Goal: Information Seeking & Learning: Check status

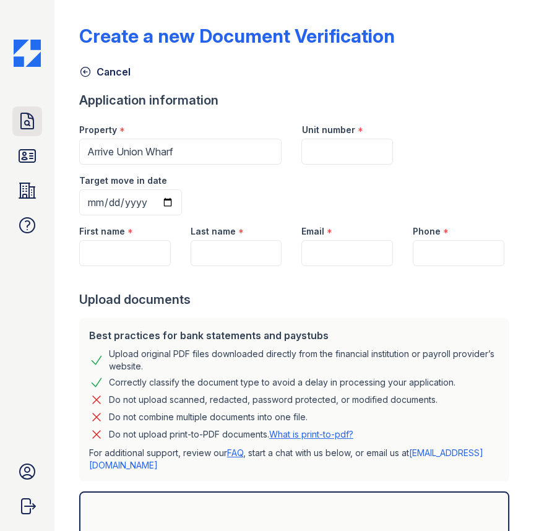
click at [21, 121] on icon at bounding box center [27, 120] width 12 height 15
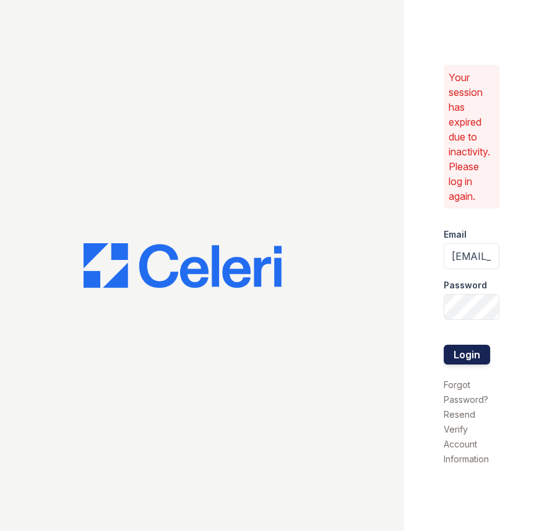
click at [470, 354] on button "Login" at bounding box center [467, 355] width 46 height 20
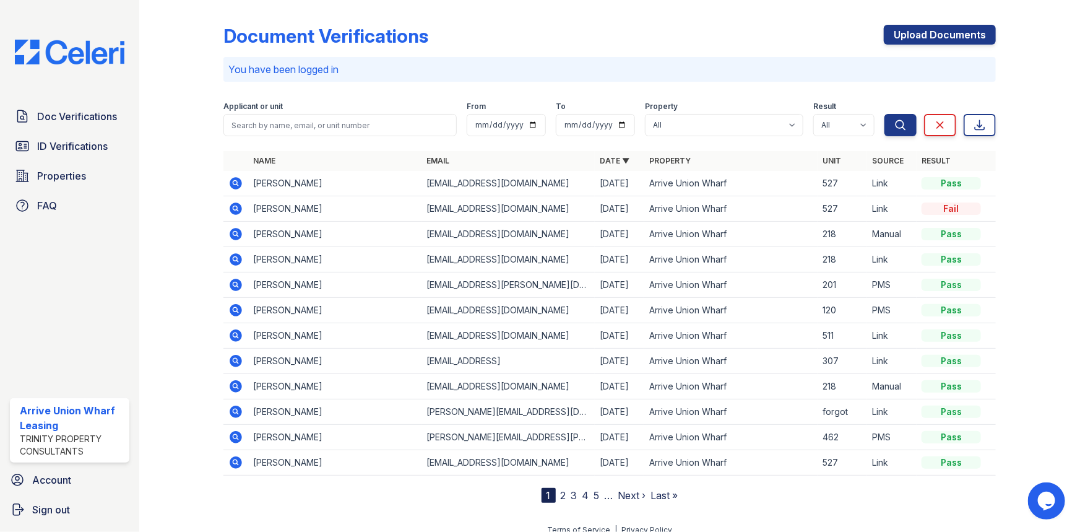
click at [233, 185] on icon at bounding box center [235, 183] width 15 height 15
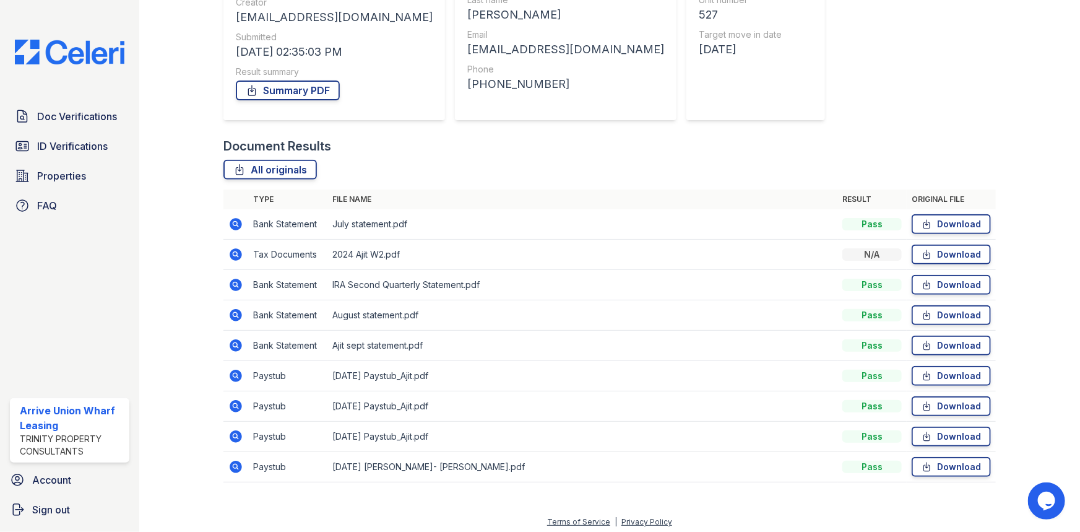
scroll to position [171, 0]
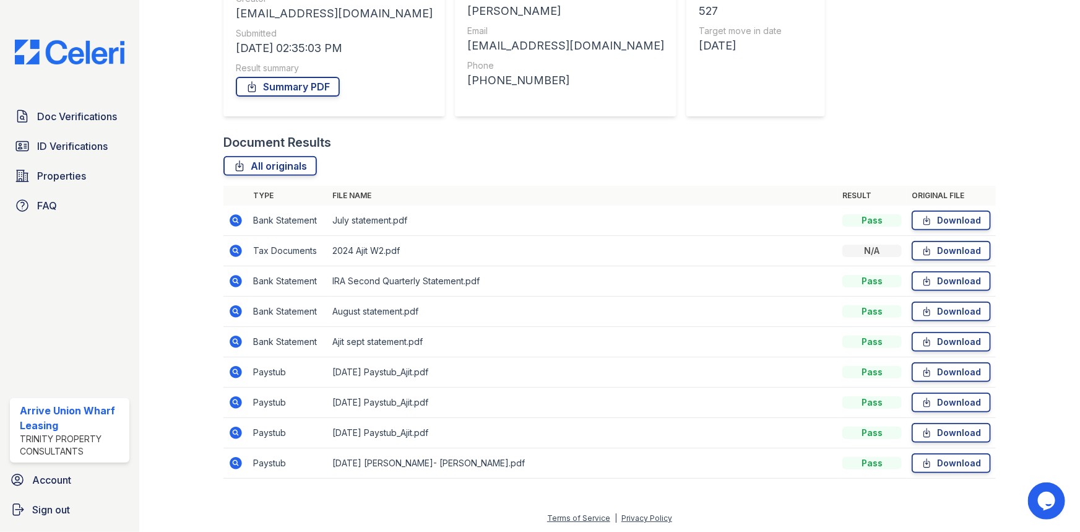
click at [234, 398] on icon at bounding box center [236, 402] width 12 height 12
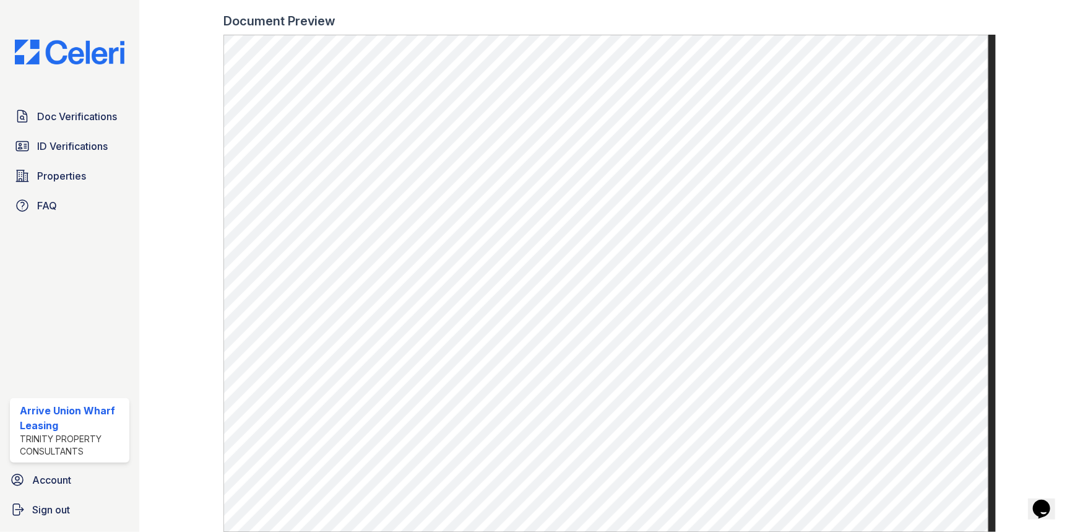
scroll to position [506, 0]
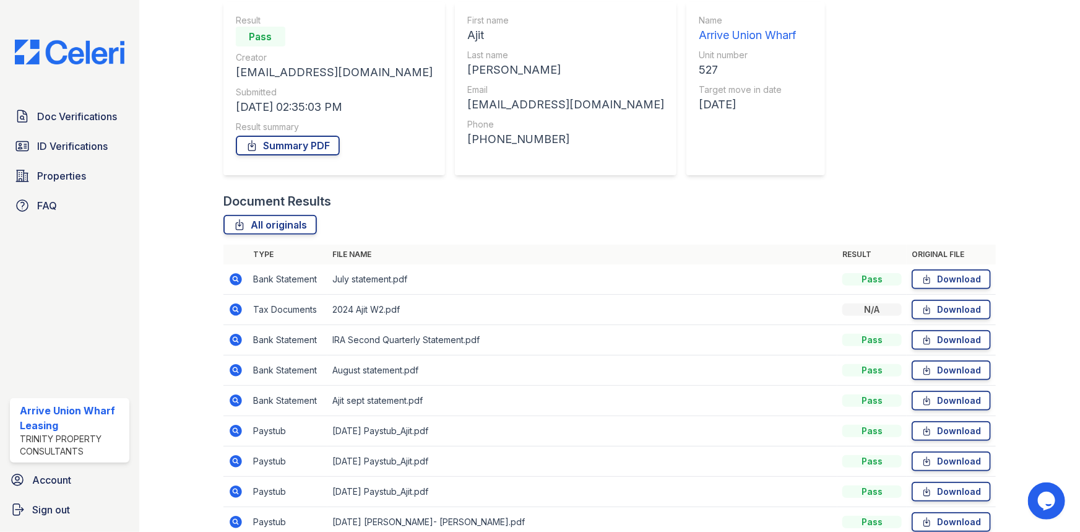
scroll to position [168, 0]
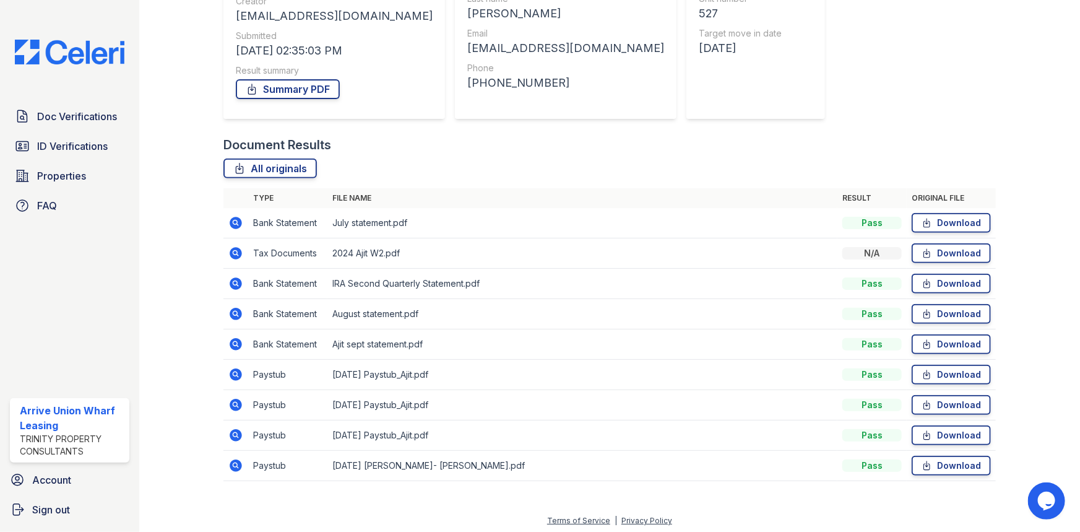
click at [230, 435] on icon at bounding box center [236, 435] width 12 height 12
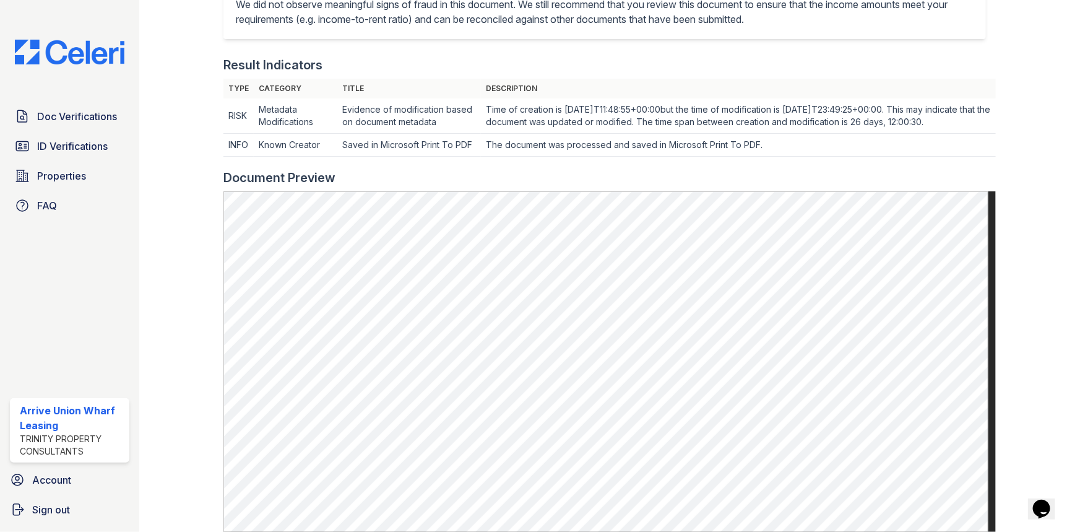
scroll to position [337, 0]
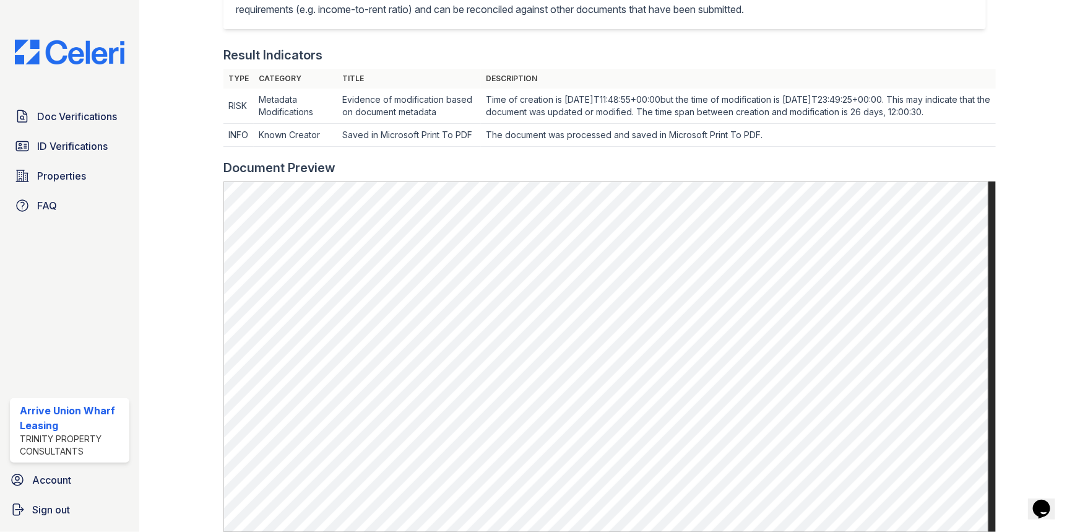
drag, startPoint x: 186, startPoint y: 98, endPoint x: 254, endPoint y: 11, distance: 110.8
click at [186, 98] on div at bounding box center [191, 190] width 64 height 1046
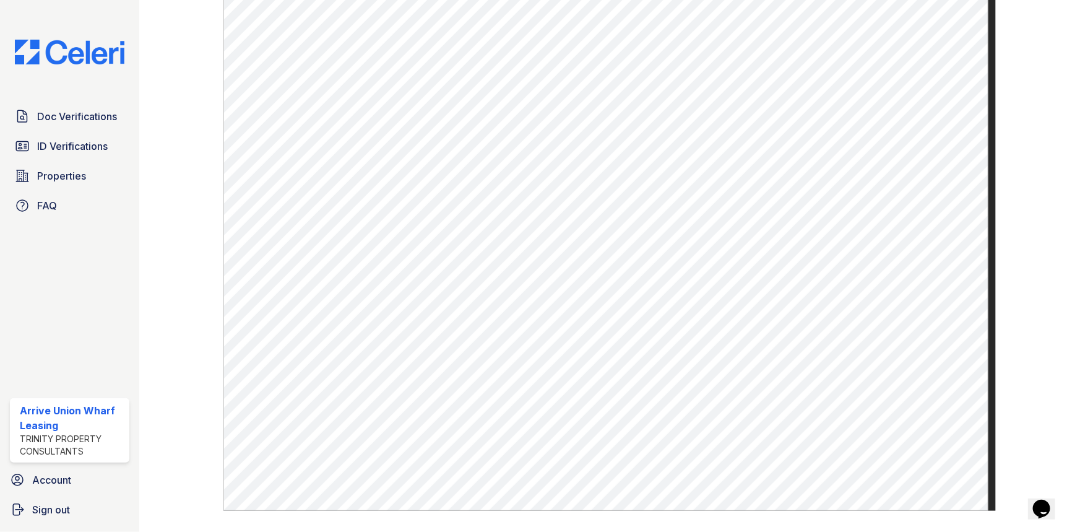
scroll to position [573, 0]
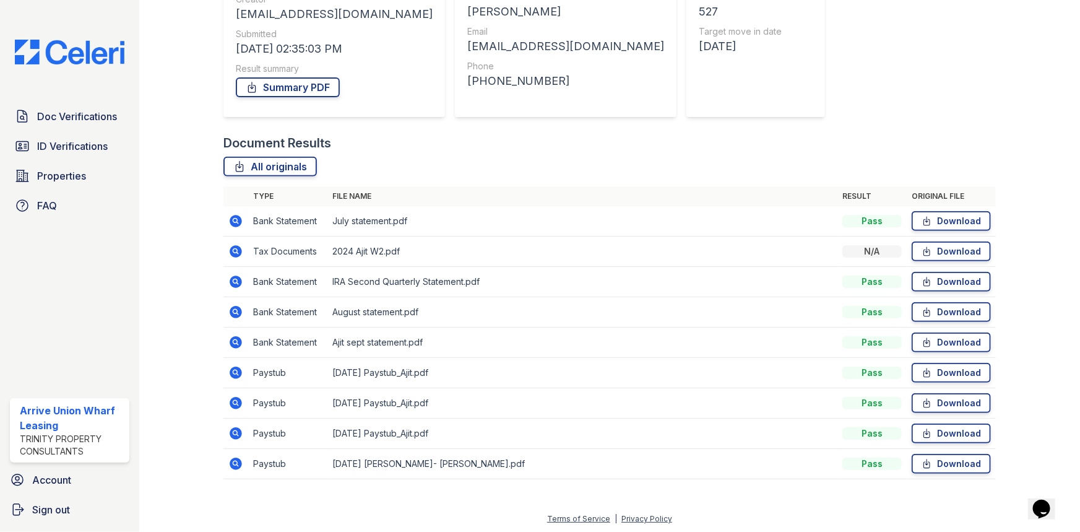
scroll to position [171, 0]
click at [236, 252] on icon at bounding box center [236, 251] width 12 height 12
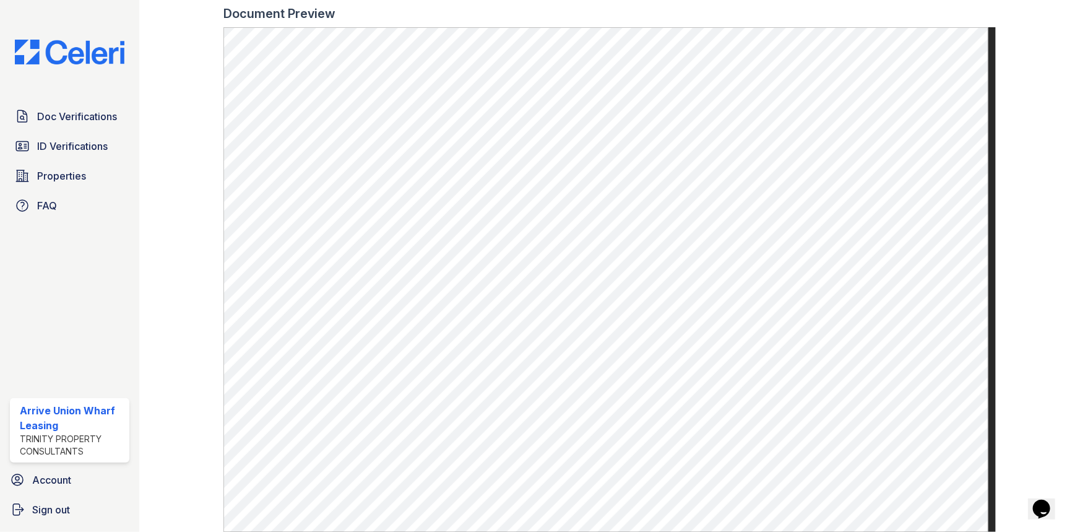
scroll to position [450, 0]
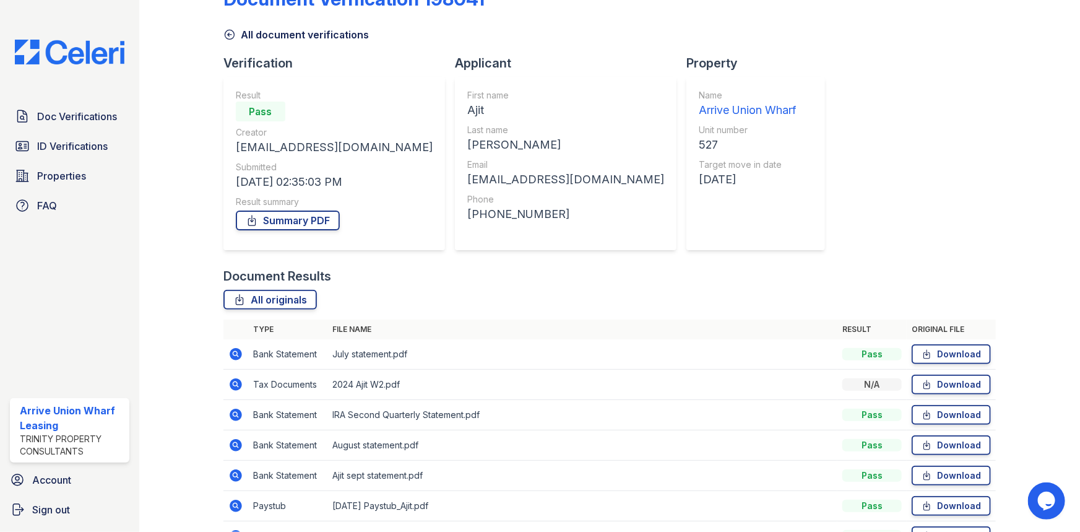
scroll to position [56, 0]
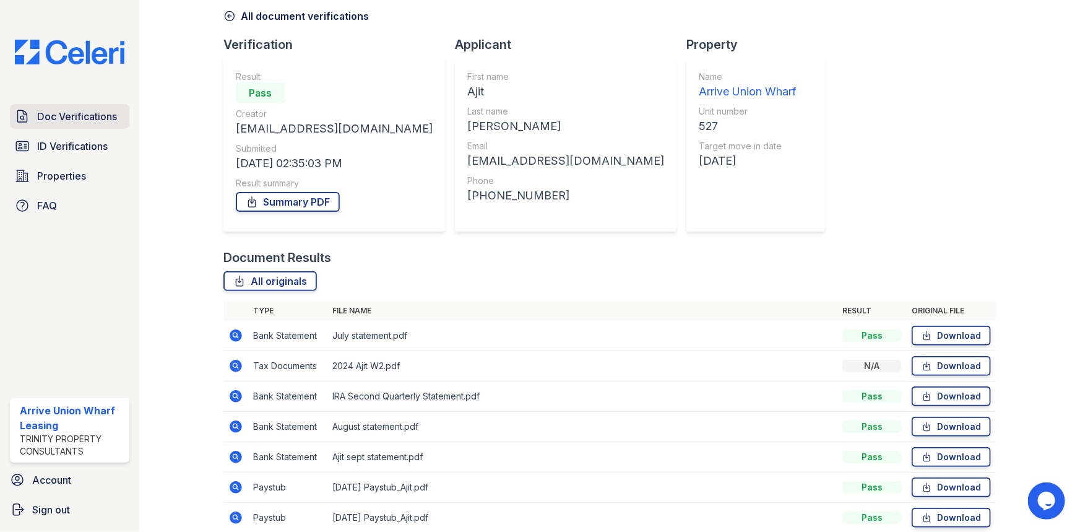
click at [50, 118] on span "Doc Verifications" at bounding box center [77, 116] width 80 height 15
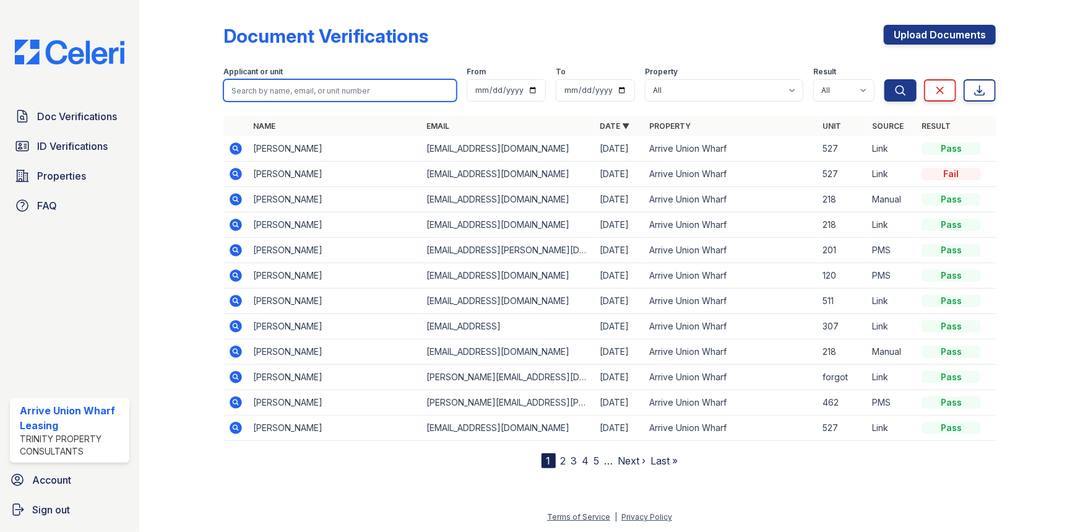
click at [301, 92] on input "search" at bounding box center [340, 90] width 233 height 22
type input "[PERSON_NAME]"
click at [885, 79] on button "Search" at bounding box center [901, 90] width 32 height 22
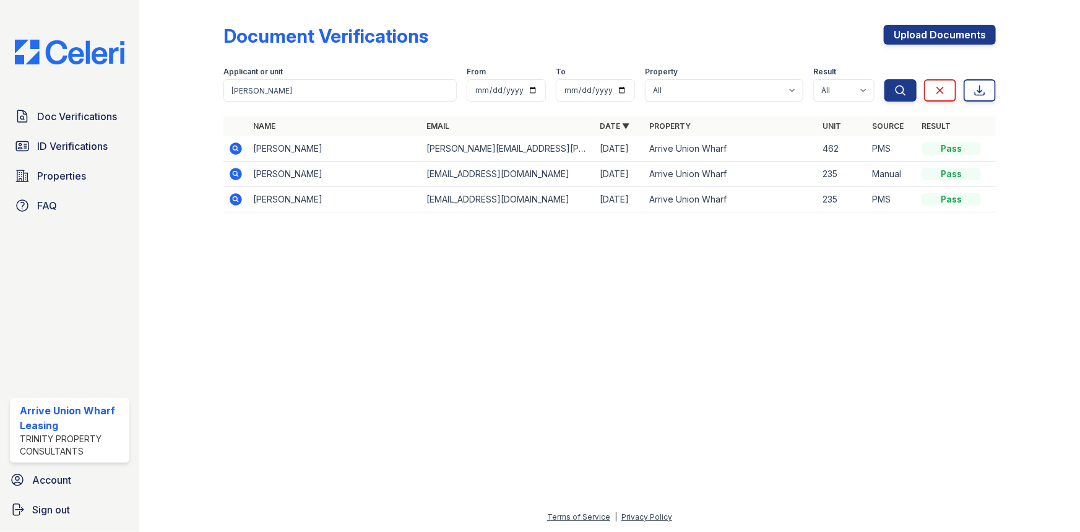
click at [238, 154] on icon at bounding box center [236, 148] width 12 height 12
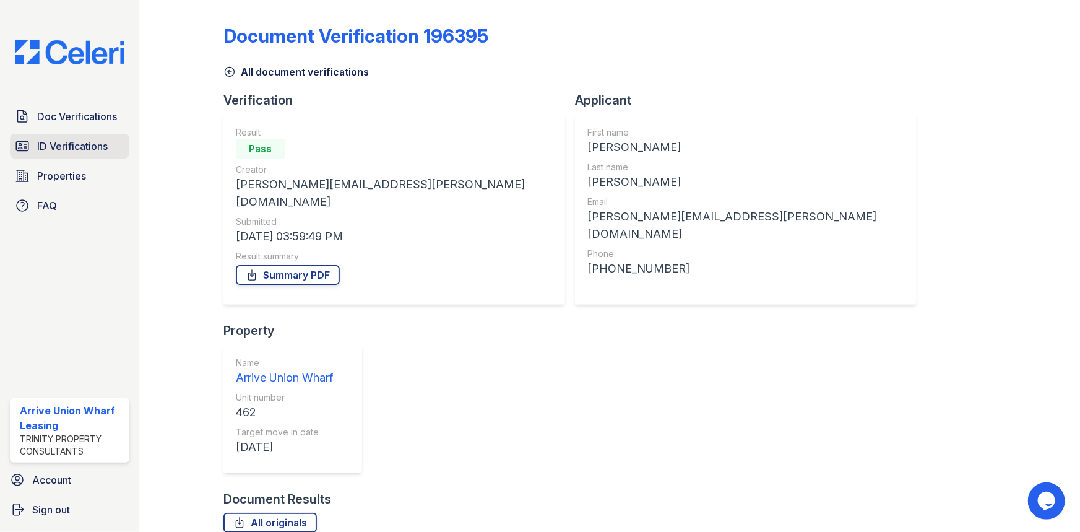
click at [76, 154] on link "ID Verifications" at bounding box center [70, 146] width 120 height 25
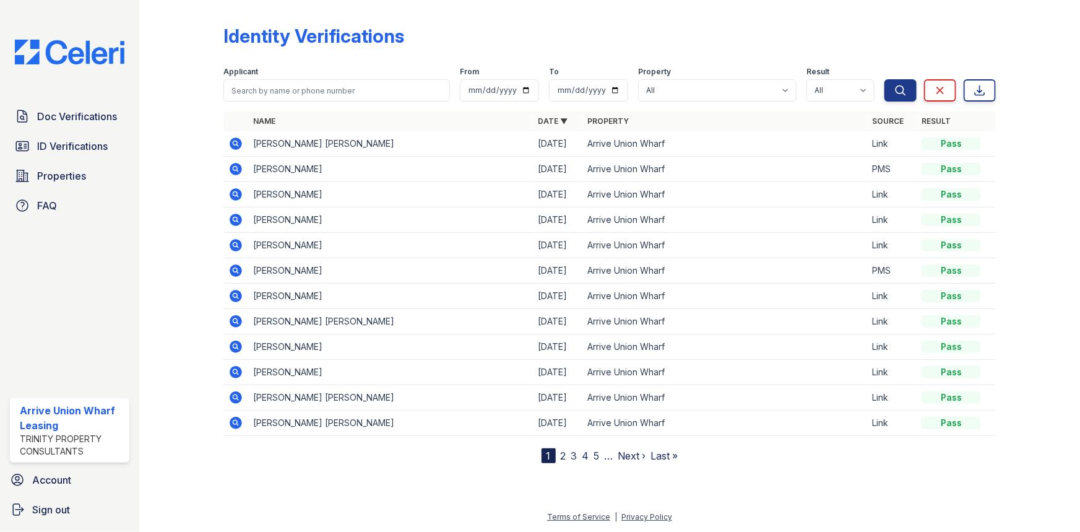
click at [630, 454] on link "Next ›" at bounding box center [633, 456] width 28 height 12
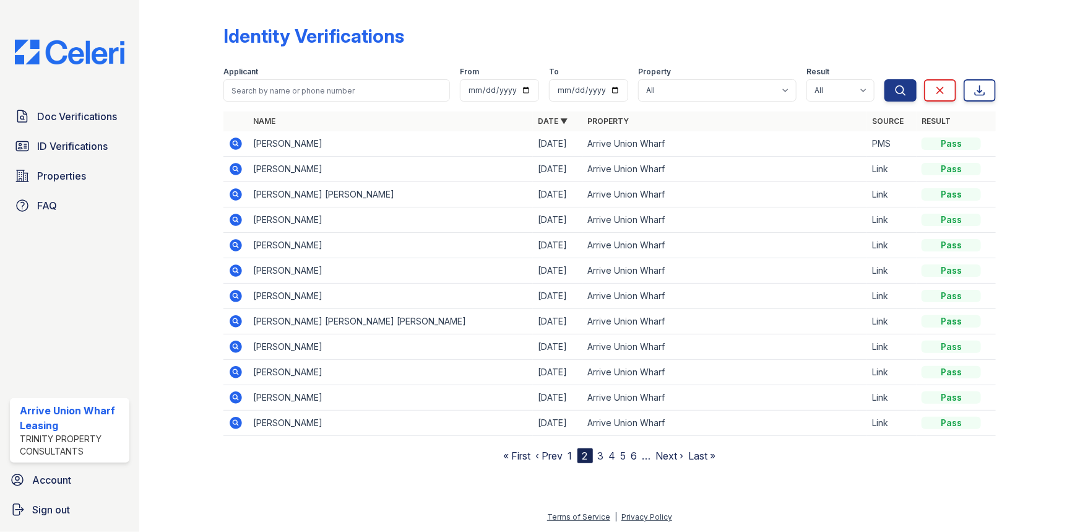
click at [668, 456] on link "Next ›" at bounding box center [670, 456] width 28 height 12
click at [668, 456] on link "Next ›" at bounding box center [676, 456] width 28 height 12
click at [532, 453] on link "‹ Prev" at bounding box center [538, 456] width 27 height 12
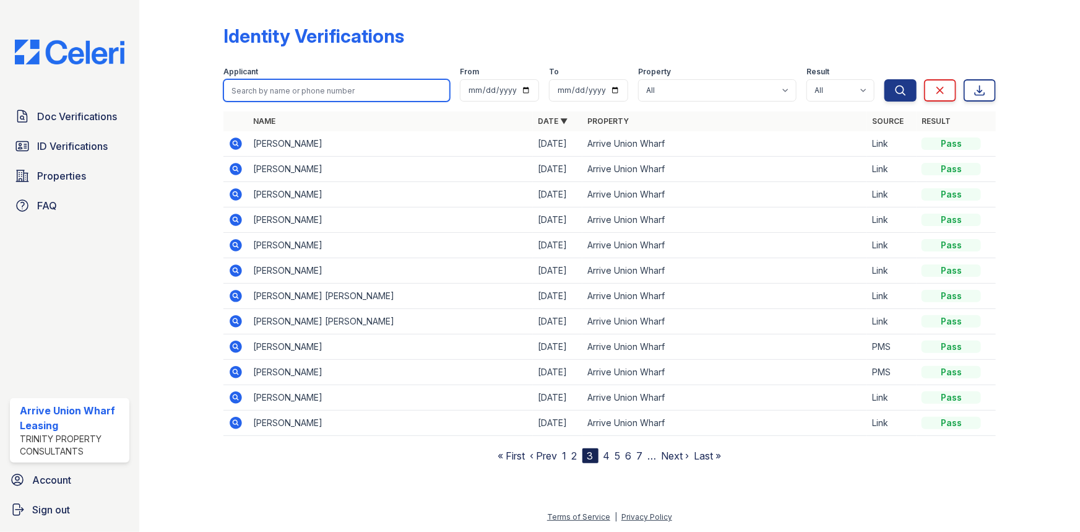
click at [306, 89] on input "search" at bounding box center [337, 90] width 227 height 22
type input "xi"
click at [885, 79] on button "Search" at bounding box center [901, 90] width 32 height 22
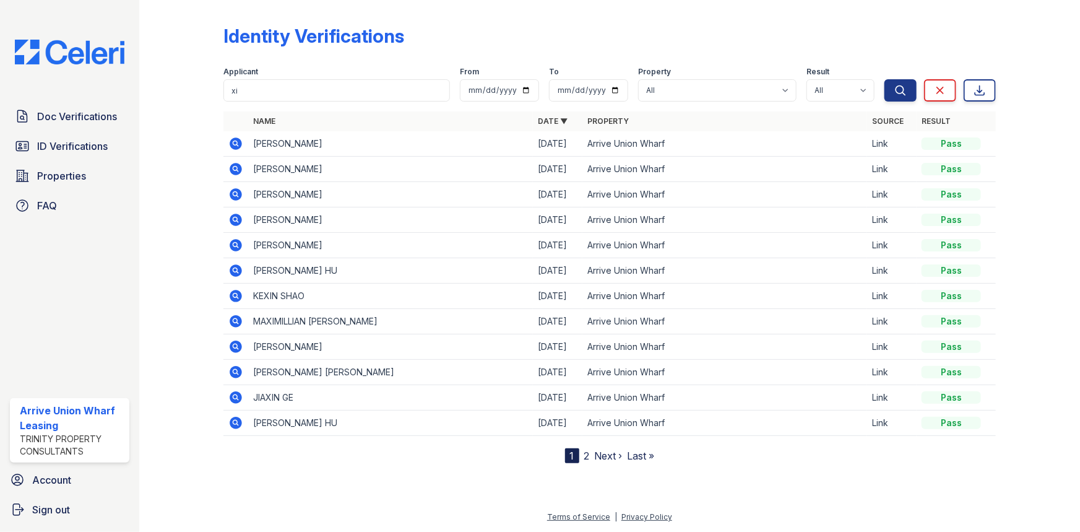
click at [237, 142] on icon at bounding box center [235, 143] width 15 height 15
click at [65, 120] on span "Doc Verifications" at bounding box center [77, 116] width 80 height 15
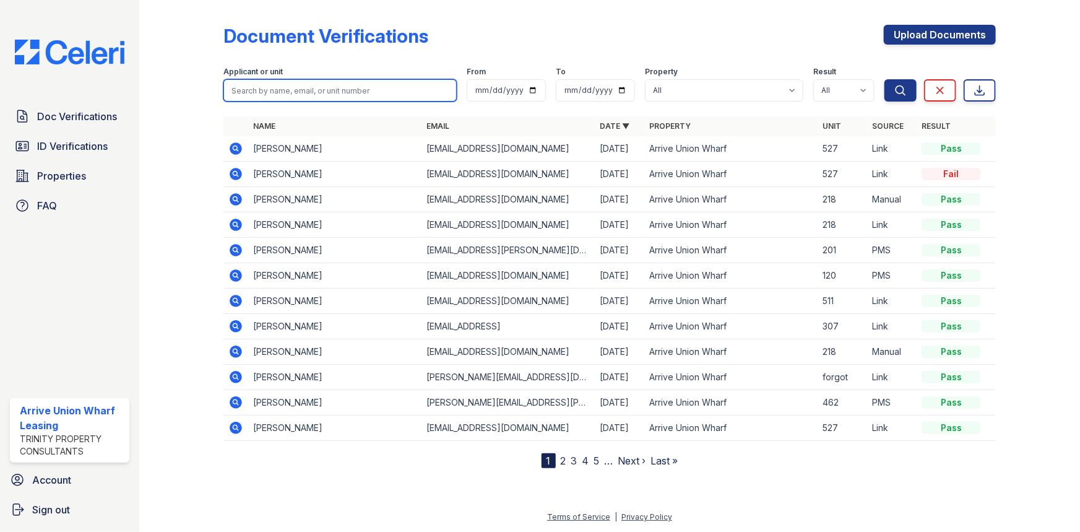
click at [274, 93] on input "search" at bounding box center [340, 90] width 233 height 22
type input "xi"
click at [885, 79] on button "Search" at bounding box center [901, 90] width 32 height 22
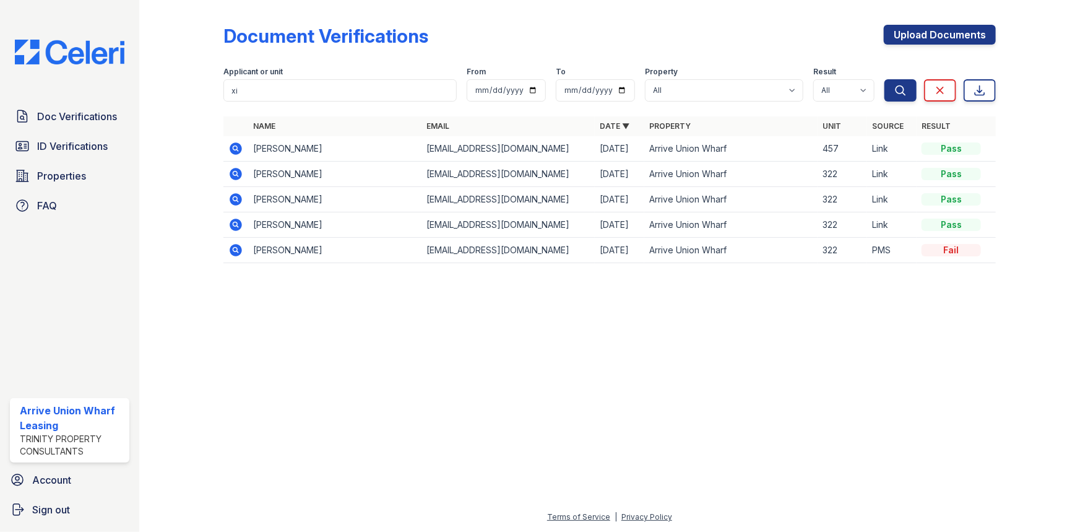
click at [229, 150] on icon at bounding box center [235, 148] width 15 height 15
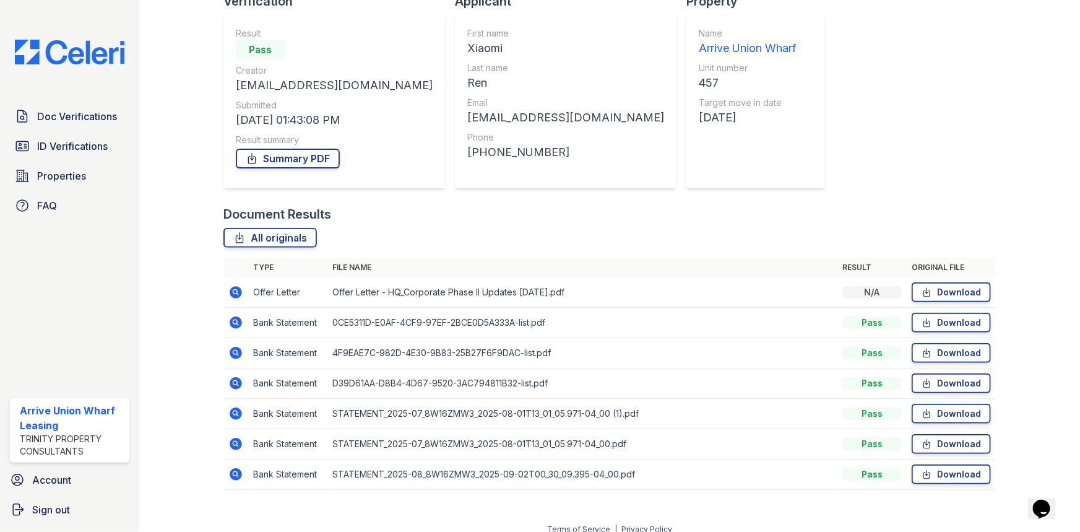
scroll to position [111, 0]
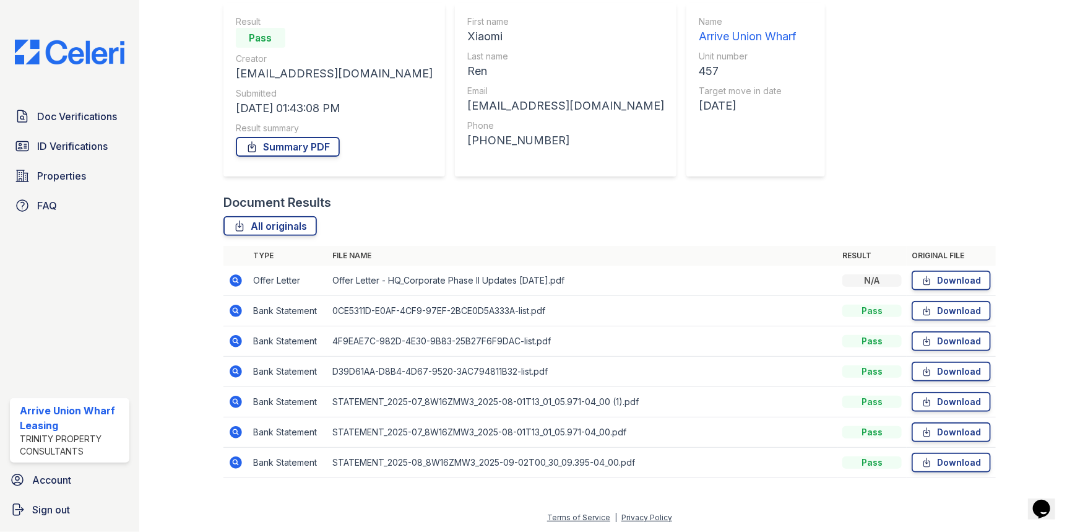
click at [235, 276] on icon at bounding box center [236, 280] width 12 height 12
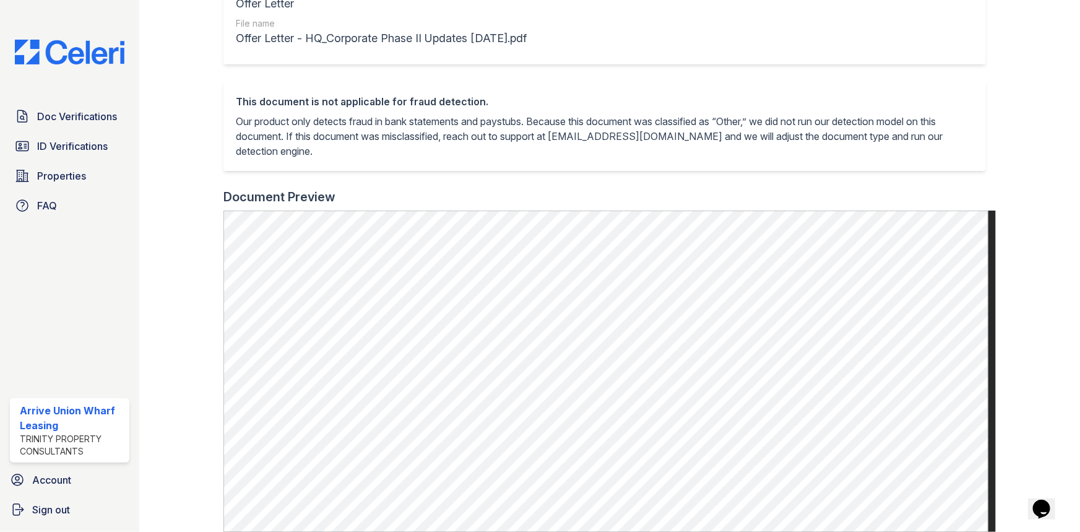
scroll to position [225, 0]
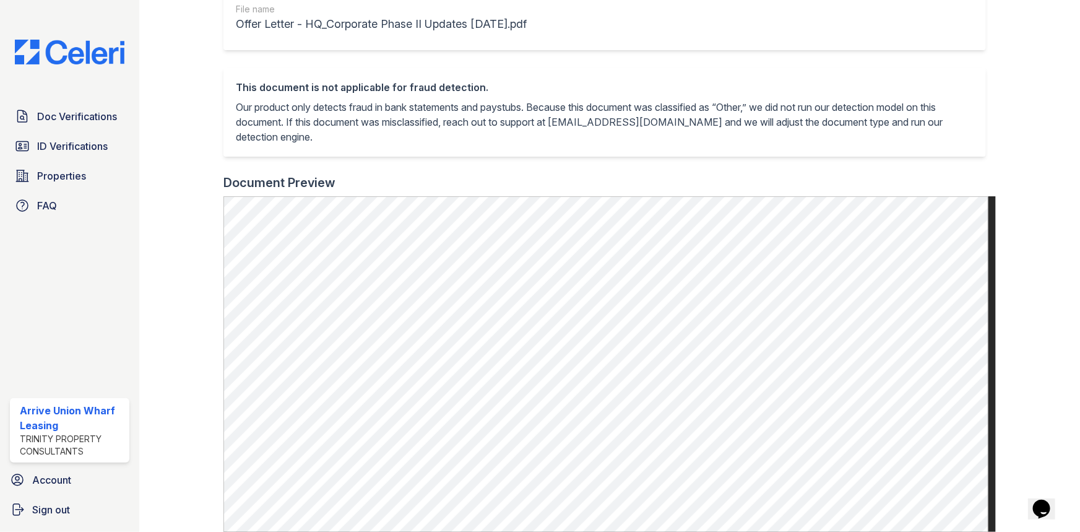
click at [92, 149] on span "ID Verifications" at bounding box center [72, 146] width 71 height 15
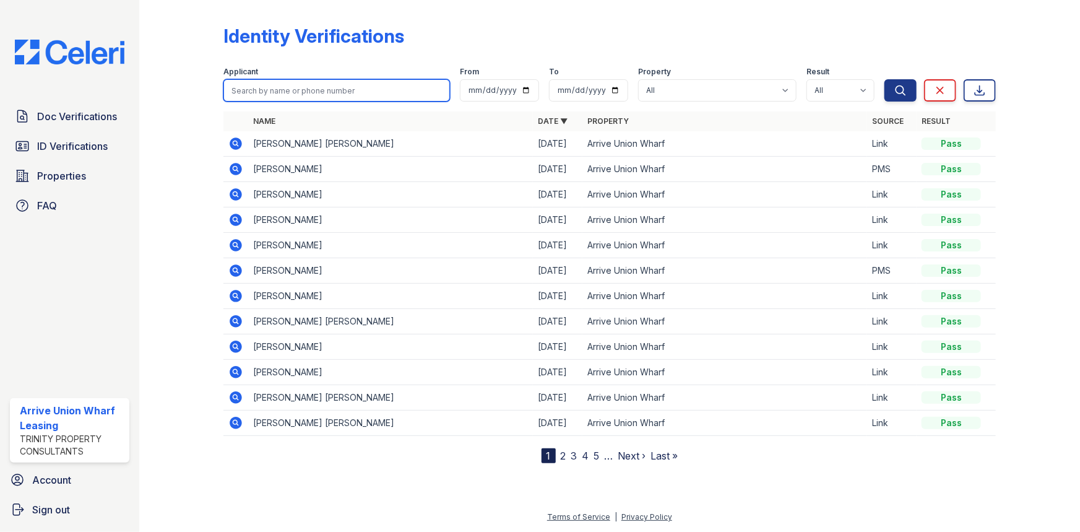
click at [295, 97] on input "search" at bounding box center [337, 90] width 227 height 22
type input "i"
type input "barsotti"
click at [885, 79] on button "Search" at bounding box center [901, 90] width 32 height 22
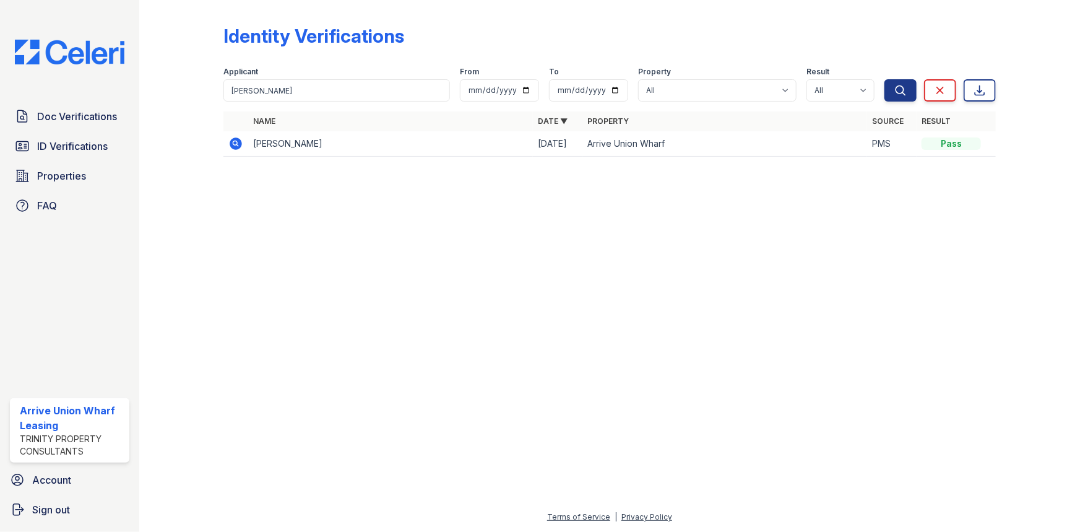
click at [235, 145] on icon at bounding box center [235, 143] width 15 height 15
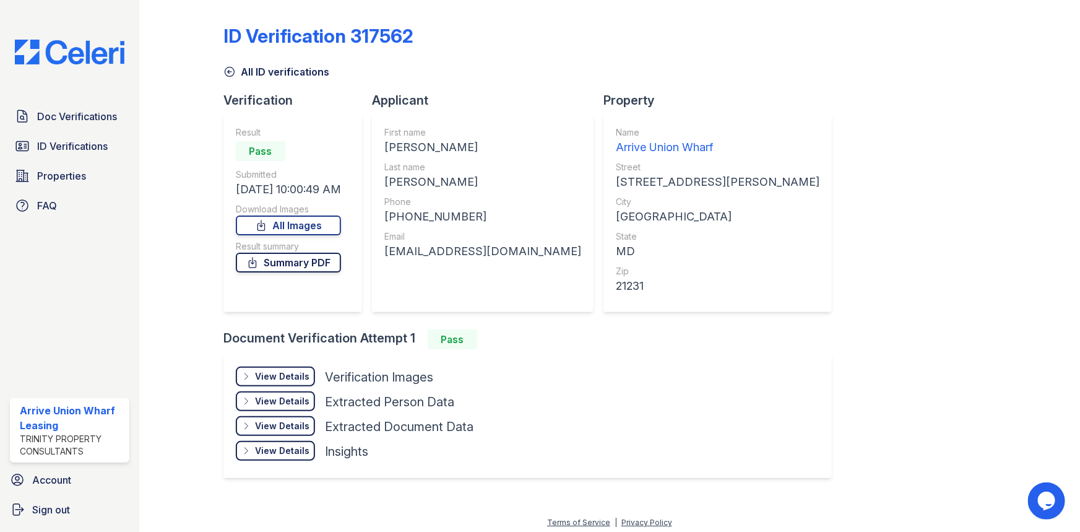
click at [293, 266] on link "Summary PDF" at bounding box center [288, 263] width 105 height 20
click at [381, 303] on div "First name [PERSON_NAME] Last name [PERSON_NAME] Phone [PHONE_NUMBER] Email [EM…" at bounding box center [483, 213] width 222 height 198
click at [249, 372] on icon at bounding box center [246, 377] width 10 height 10
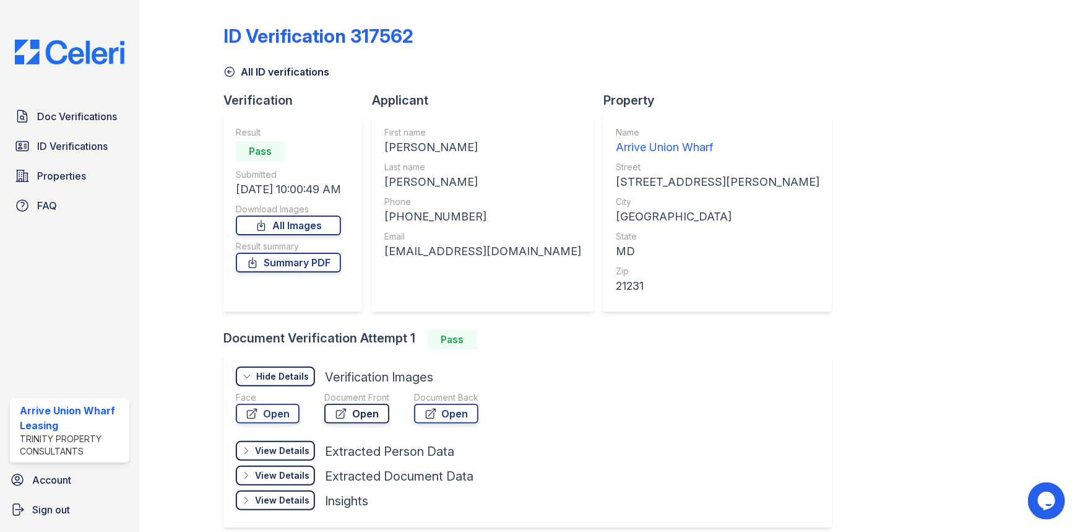
click at [365, 415] on link "Open" at bounding box center [356, 414] width 65 height 20
click at [69, 137] on link "ID Verifications" at bounding box center [70, 146] width 120 height 25
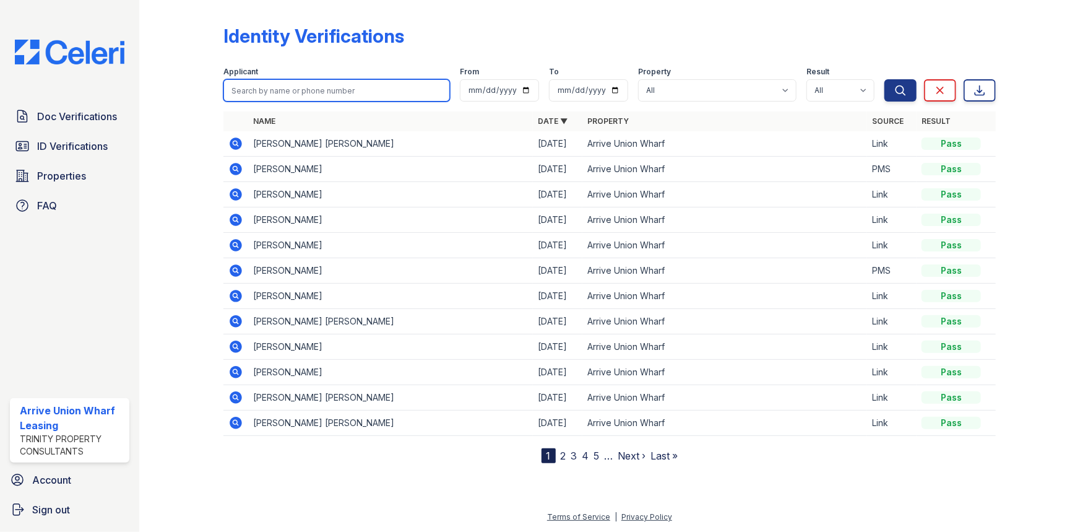
click at [269, 93] on input "search" at bounding box center [337, 90] width 227 height 22
type input "lofreso"
click at [885, 79] on button "Search" at bounding box center [901, 90] width 32 height 22
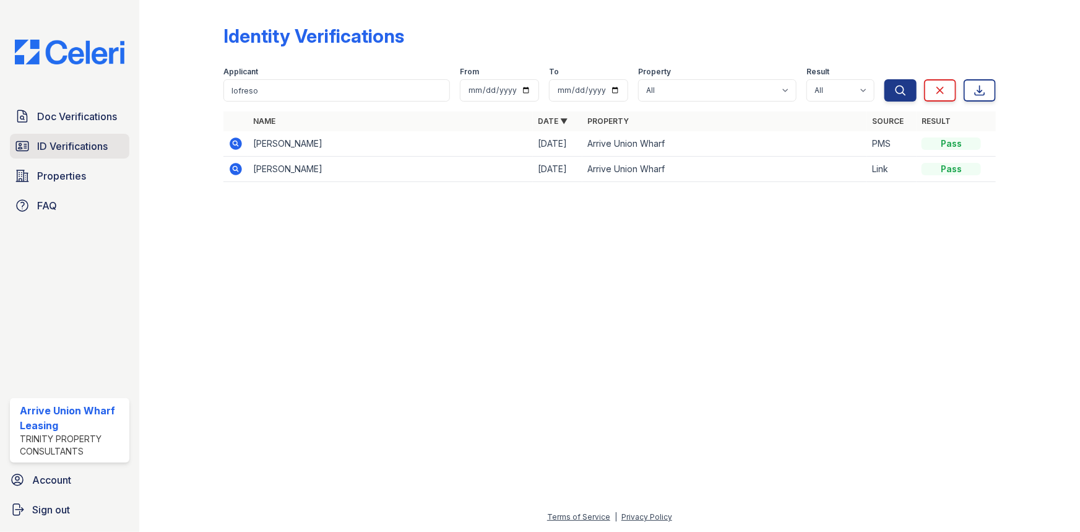
click at [69, 152] on span "ID Verifications" at bounding box center [72, 146] width 71 height 15
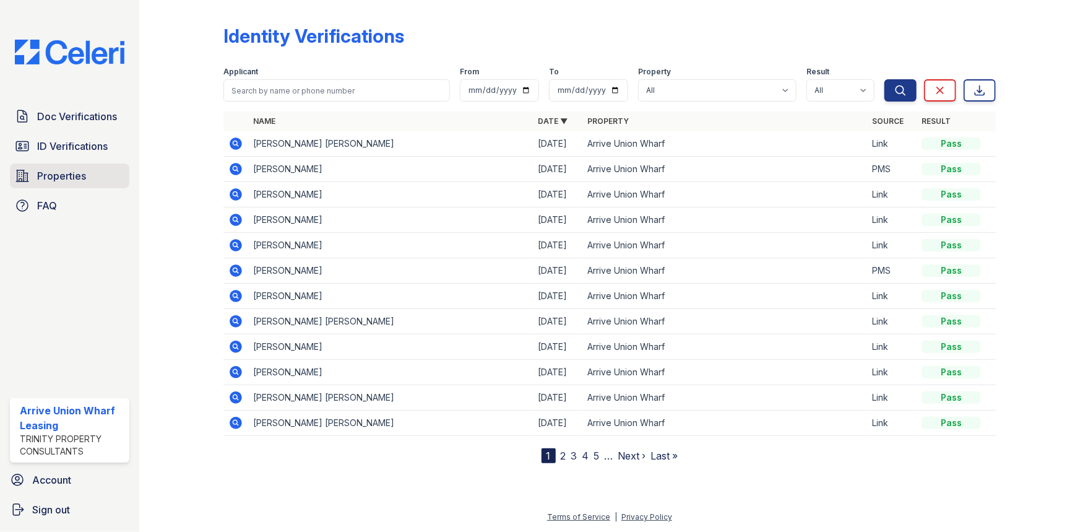
click at [45, 179] on span "Properties" at bounding box center [61, 175] width 49 height 15
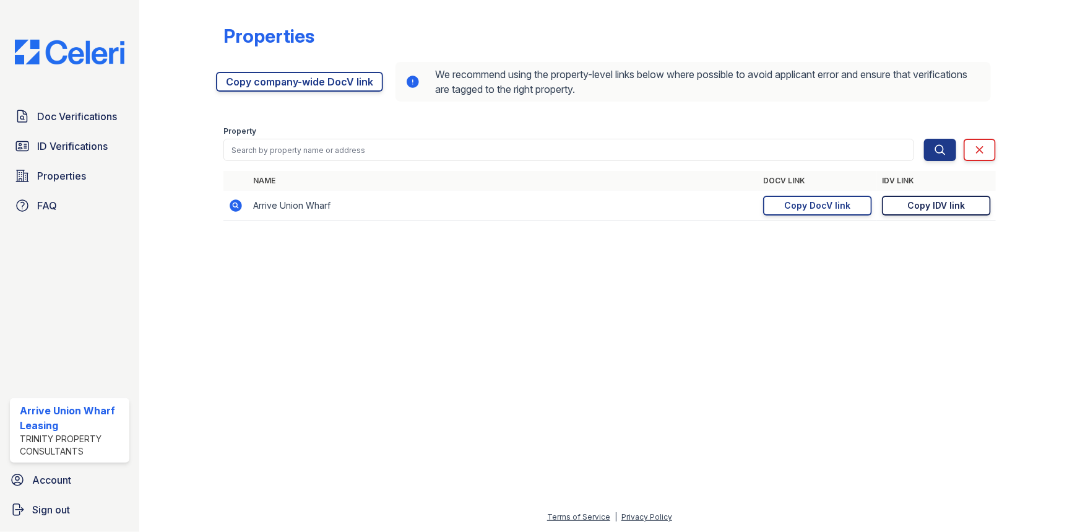
click at [950, 201] on div "Copy IDV link" at bounding box center [937, 205] width 58 height 12
click at [79, 122] on span "Doc Verifications" at bounding box center [77, 116] width 80 height 15
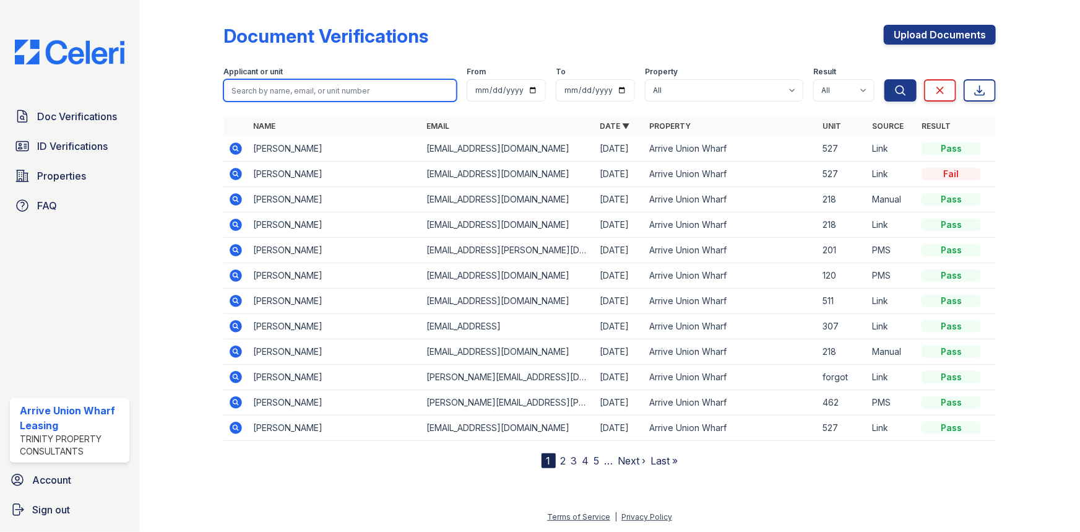
click at [300, 86] on input "search" at bounding box center [340, 90] width 233 height 22
type input "dominic"
click at [885, 79] on button "Search" at bounding box center [901, 90] width 32 height 22
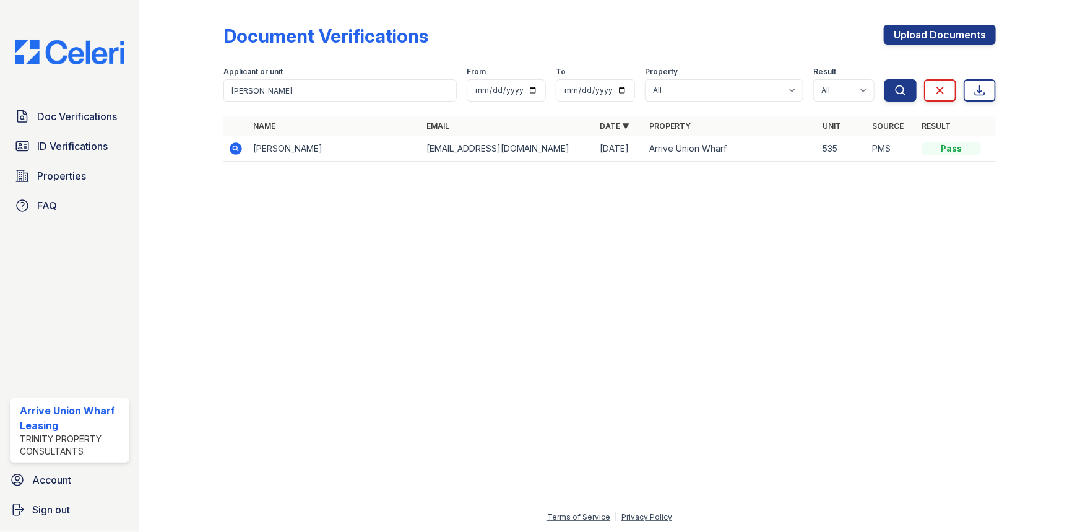
click at [234, 149] on icon at bounding box center [235, 148] width 15 height 15
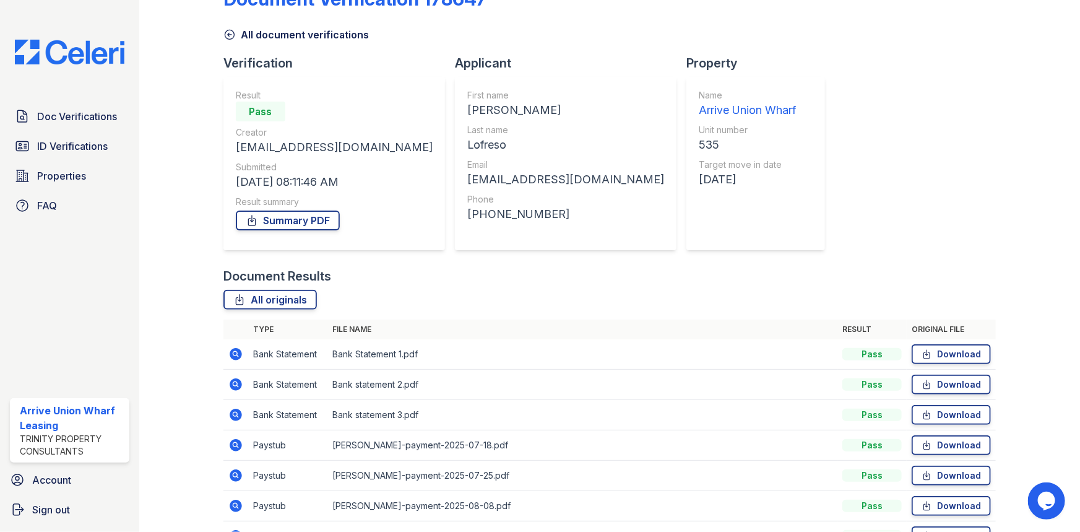
scroll to position [56, 0]
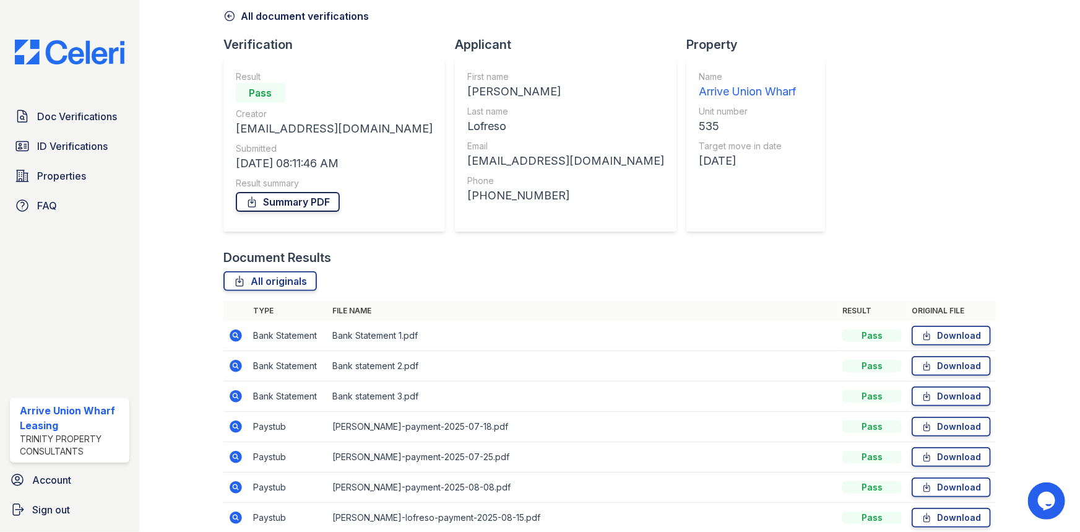
click at [289, 199] on link "Summary PDF" at bounding box center [288, 202] width 104 height 20
click at [55, 146] on span "ID Verifications" at bounding box center [72, 146] width 71 height 15
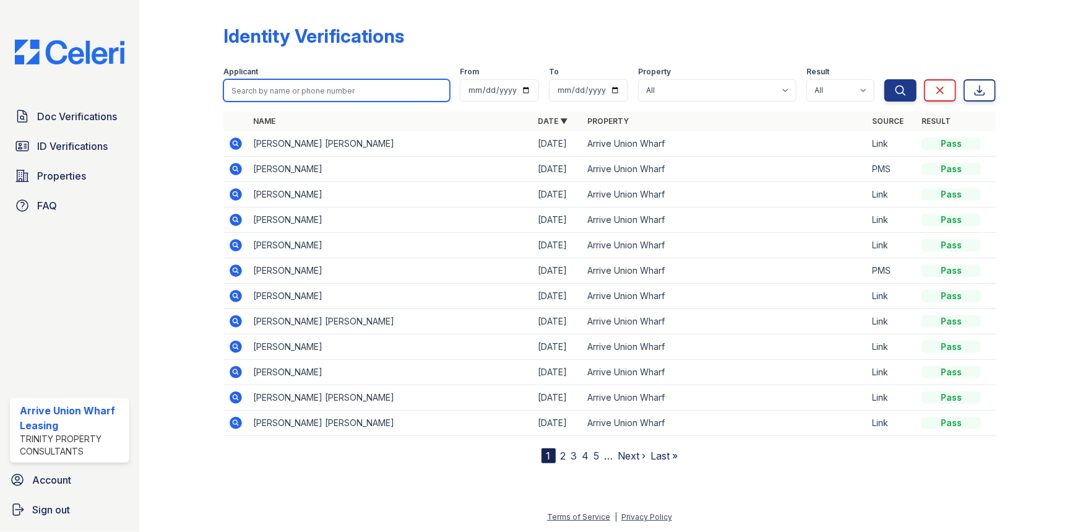
click at [309, 93] on input "search" at bounding box center [337, 90] width 227 height 22
type input "dominic"
click at [885, 79] on button "Search" at bounding box center [901, 90] width 32 height 22
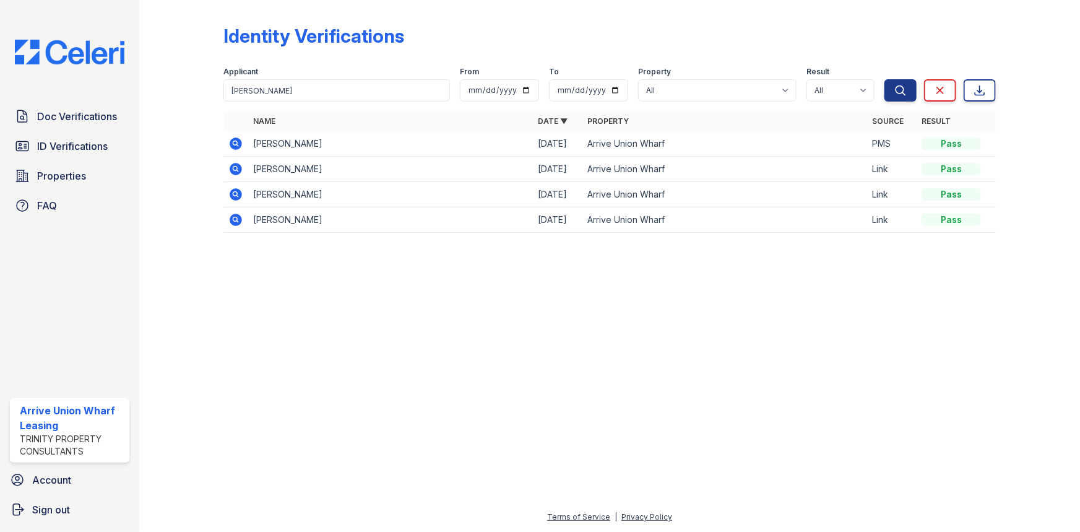
click at [235, 138] on icon at bounding box center [236, 143] width 12 height 12
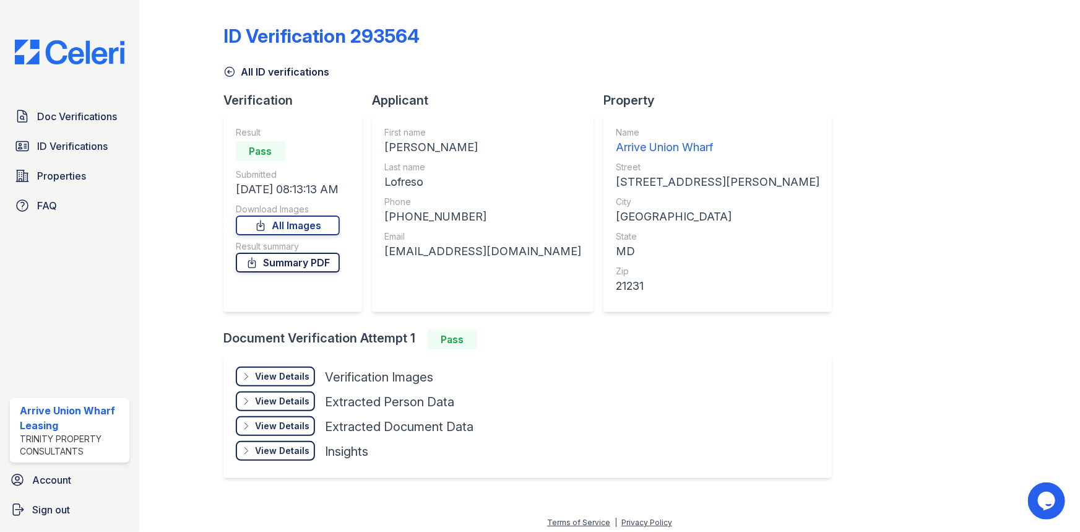
click at [287, 266] on link "Summary PDF" at bounding box center [288, 263] width 104 height 20
click at [290, 372] on div "View Details" at bounding box center [282, 376] width 54 height 12
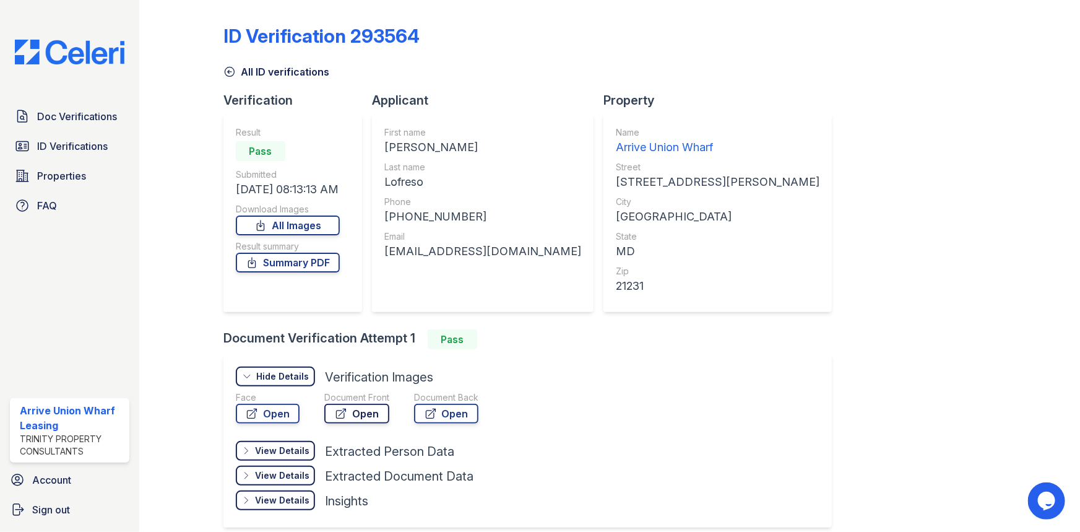
click at [355, 421] on link "Open" at bounding box center [356, 414] width 65 height 20
drag, startPoint x: 61, startPoint y: 144, endPoint x: 112, endPoint y: 133, distance: 52.0
click at [61, 144] on span "ID Verifications" at bounding box center [72, 146] width 71 height 15
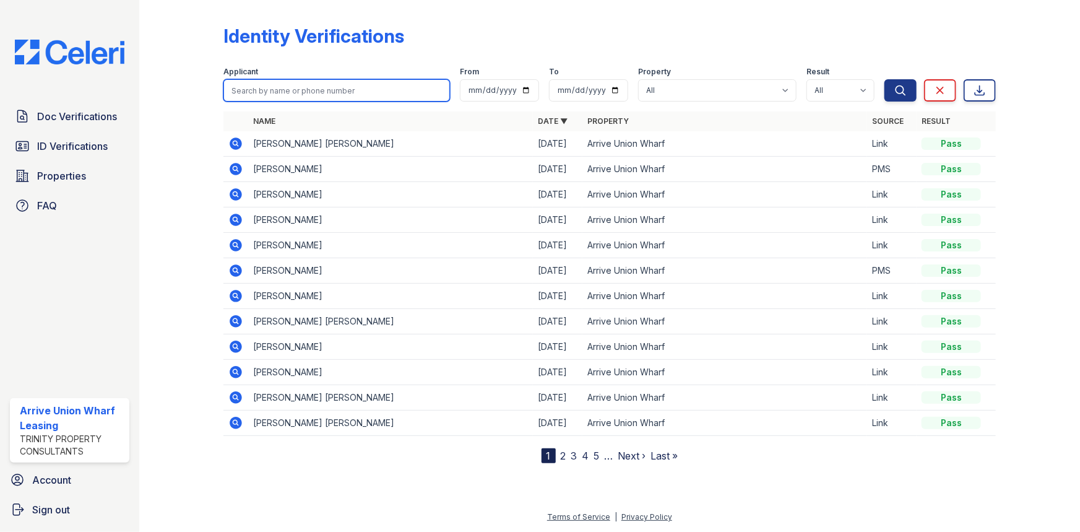
click at [315, 92] on input "search" at bounding box center [337, 90] width 227 height 22
type input "hope little"
click at [885, 79] on button "Search" at bounding box center [901, 90] width 32 height 22
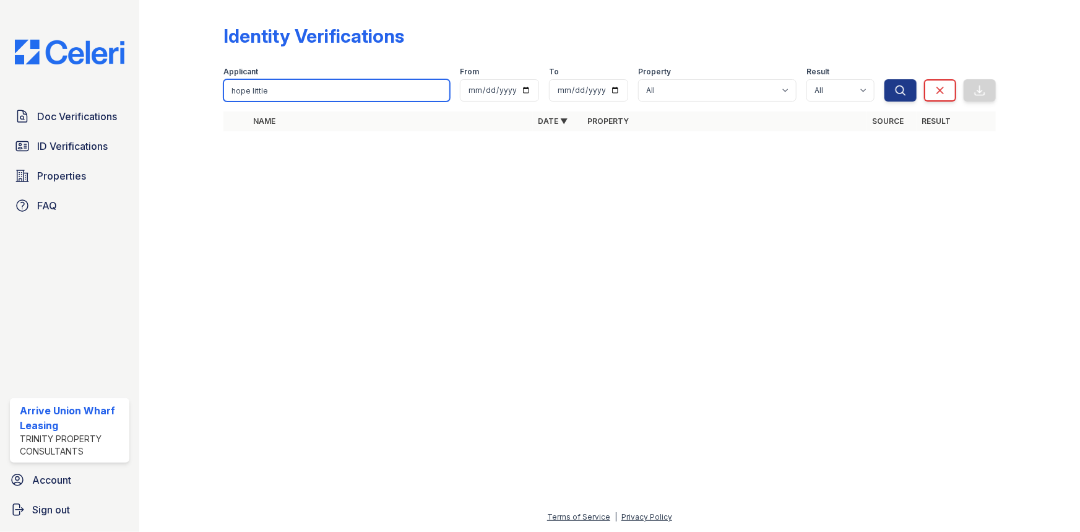
click at [289, 90] on input "hope little" at bounding box center [337, 90] width 227 height 22
drag, startPoint x: 289, startPoint y: 90, endPoint x: 163, endPoint y: 93, distance: 125.7
click at [163, 93] on div "Identity Verifications Filter Applicant hope little From To Property All Arrive…" at bounding box center [610, 81] width 902 height 163
type input "hope"
click at [885, 79] on button "Search" at bounding box center [901, 90] width 32 height 22
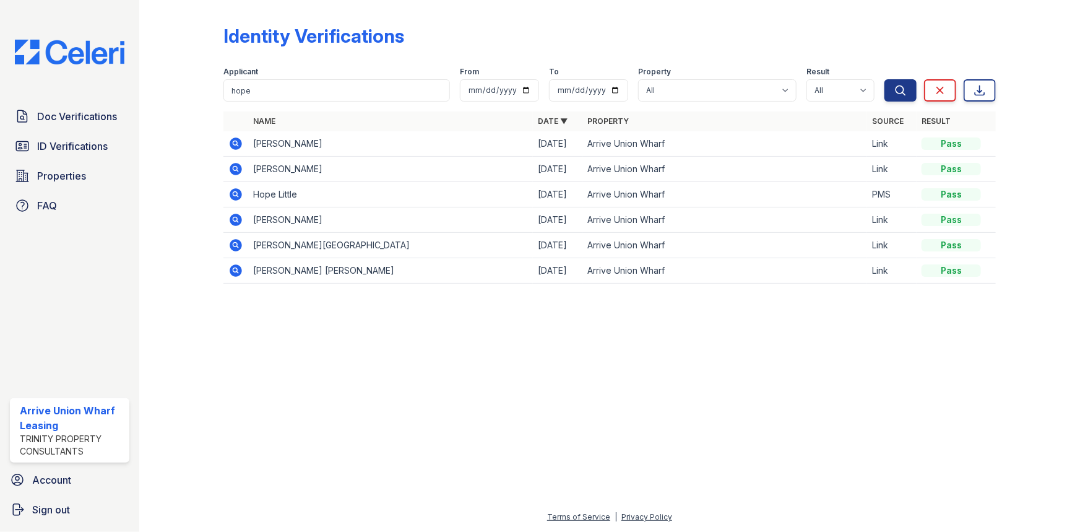
click at [232, 142] on icon at bounding box center [236, 143] width 12 height 12
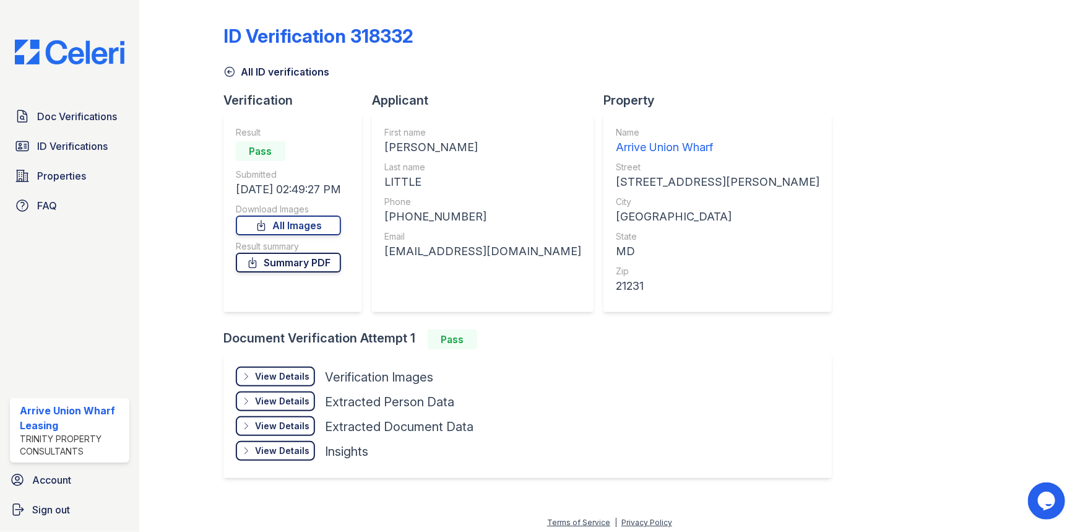
click at [300, 264] on link "Summary PDF" at bounding box center [288, 263] width 105 height 20
click at [60, 141] on span "ID Verifications" at bounding box center [72, 146] width 71 height 15
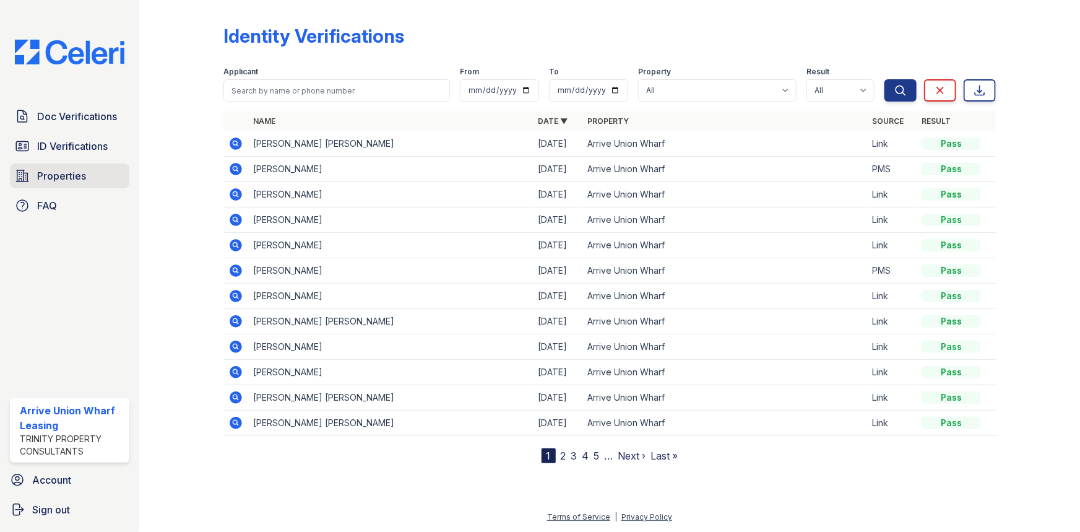
click at [59, 176] on span "Properties" at bounding box center [61, 175] width 49 height 15
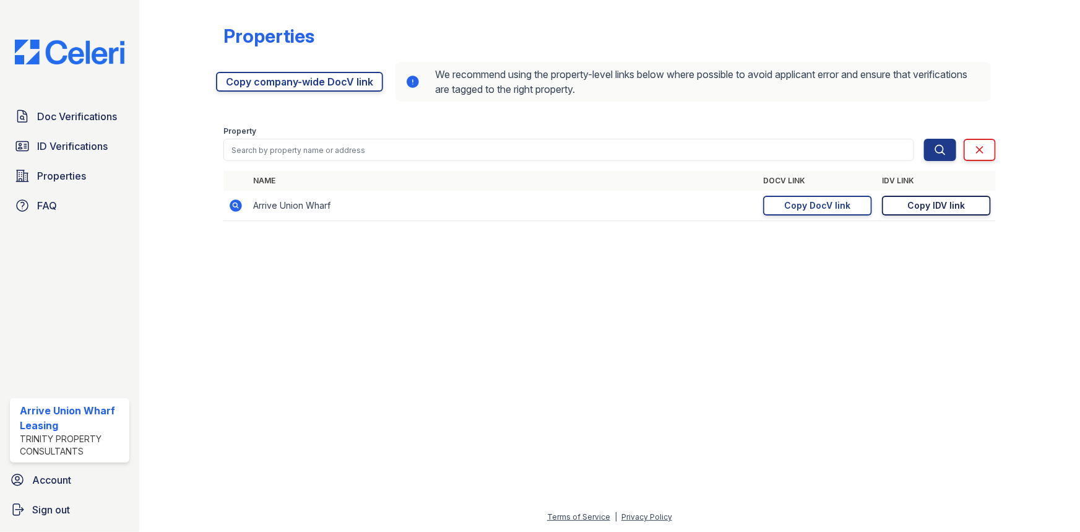
click at [935, 207] on div "Copy IDV link" at bounding box center [937, 205] width 58 height 12
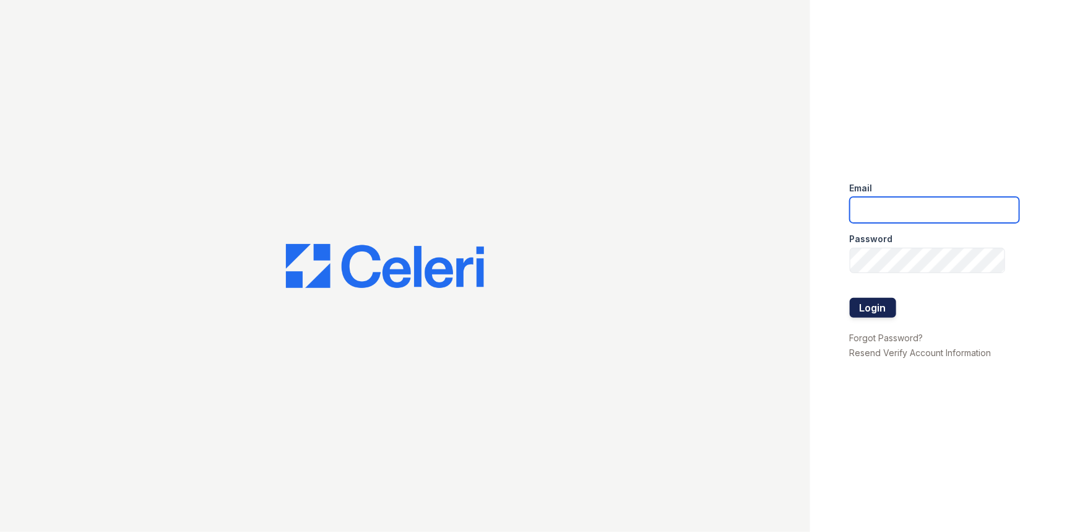
type input "[EMAIL_ADDRESS][DOMAIN_NAME]"
click at [859, 302] on button "Login" at bounding box center [873, 308] width 46 height 20
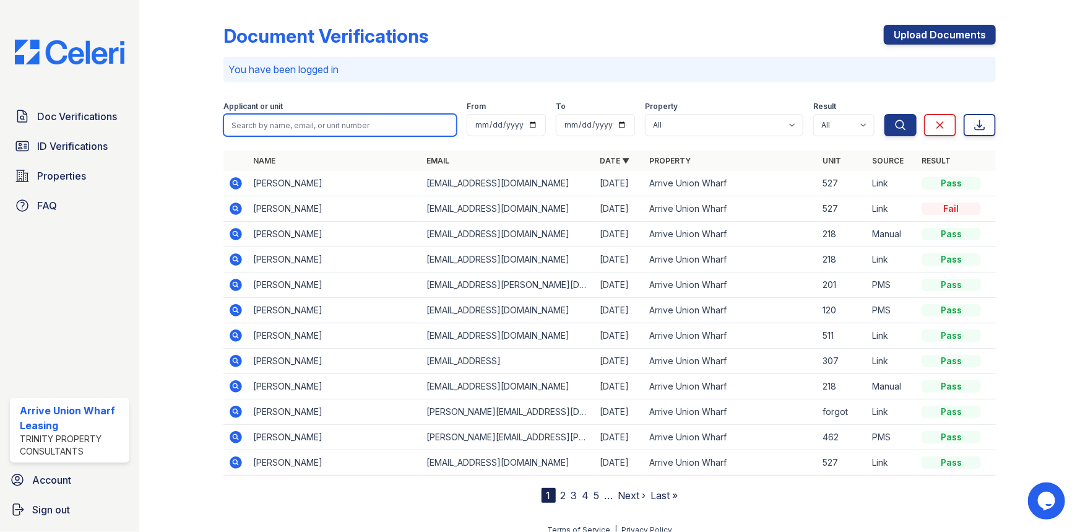
click at [299, 125] on input "search" at bounding box center [340, 125] width 233 height 22
type input "[PERSON_NAME]"
click at [885, 114] on button "Search" at bounding box center [901, 125] width 32 height 22
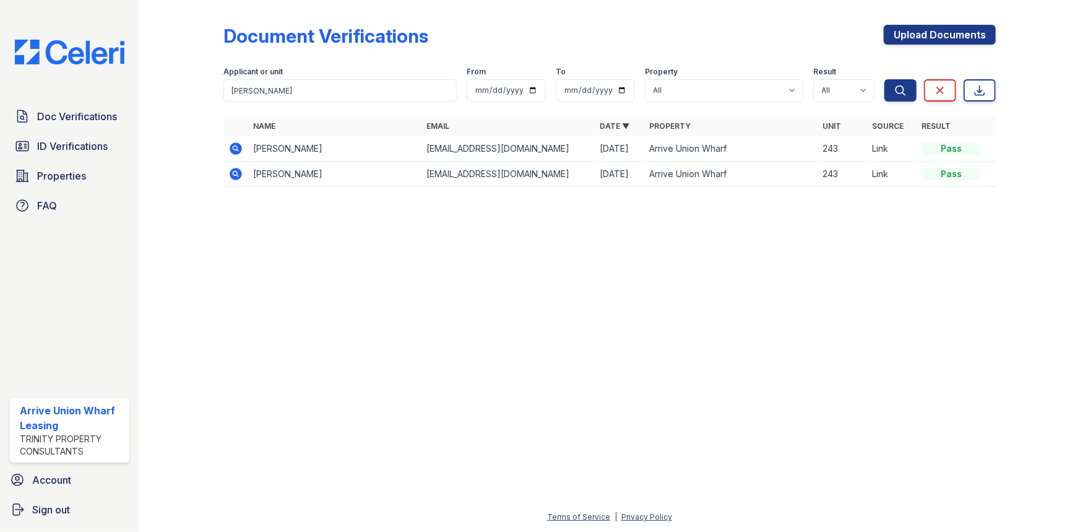
click at [232, 147] on icon at bounding box center [236, 148] width 12 height 12
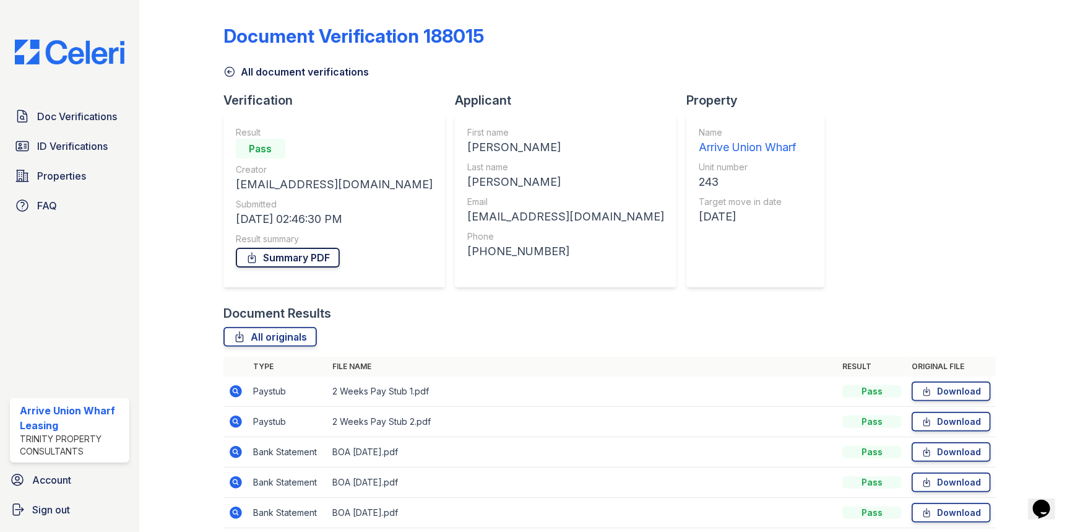
click at [285, 256] on link "Summary PDF" at bounding box center [288, 258] width 104 height 20
click at [65, 141] on span "ID Verifications" at bounding box center [72, 146] width 71 height 15
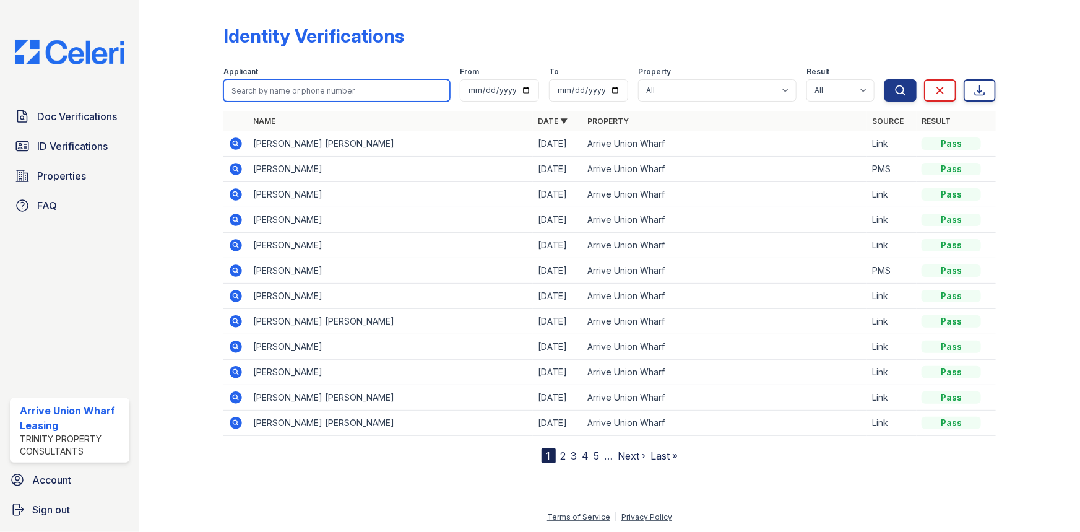
click at [299, 89] on input "search" at bounding box center [337, 90] width 227 height 22
type input "wachs"
click at [885, 79] on button "Search" at bounding box center [901, 90] width 32 height 22
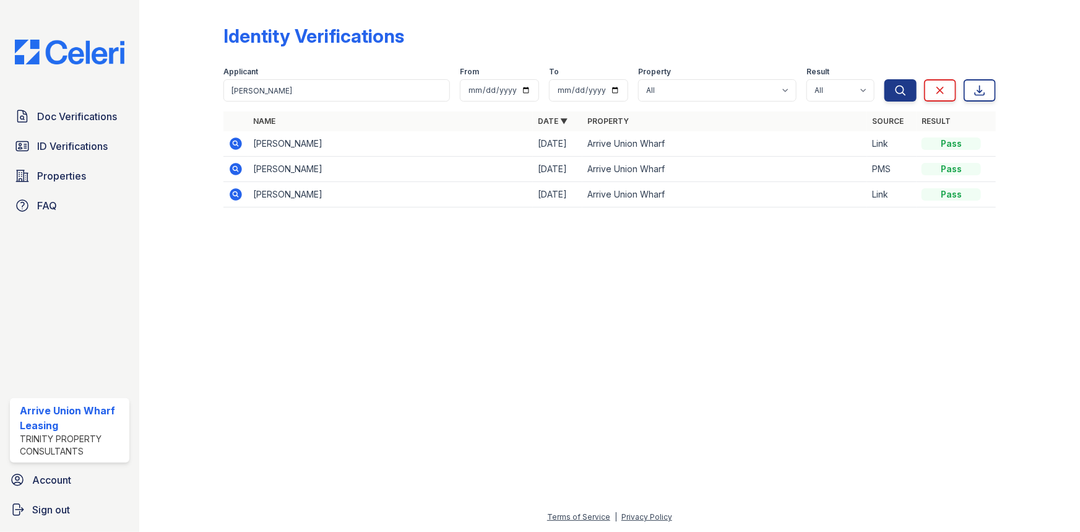
click at [237, 141] on icon at bounding box center [236, 143] width 12 height 12
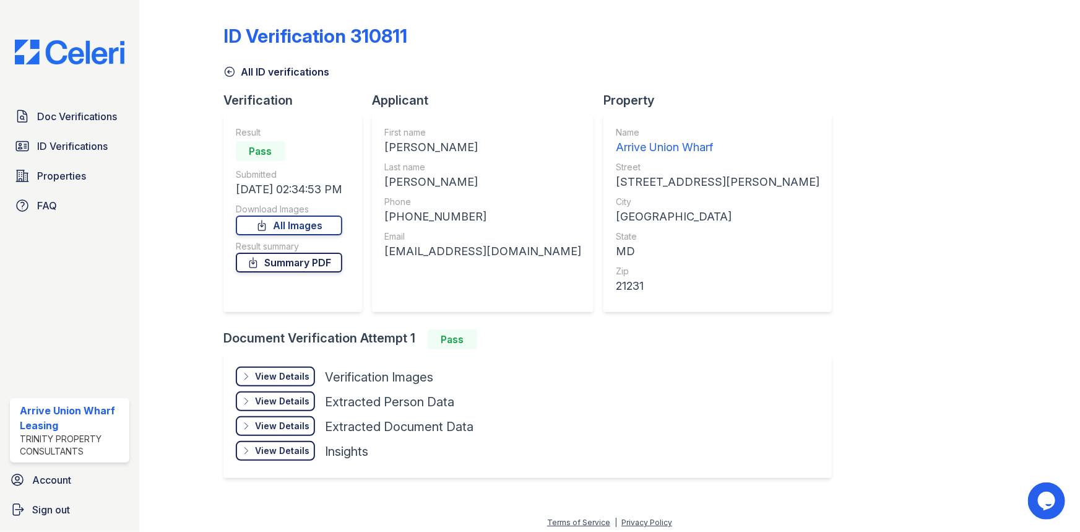
click at [301, 263] on link "Summary PDF" at bounding box center [289, 263] width 106 height 20
click at [99, 113] on span "Doc Verifications" at bounding box center [77, 116] width 80 height 15
